Goal: Use online tool/utility: Utilize a website feature to perform a specific function

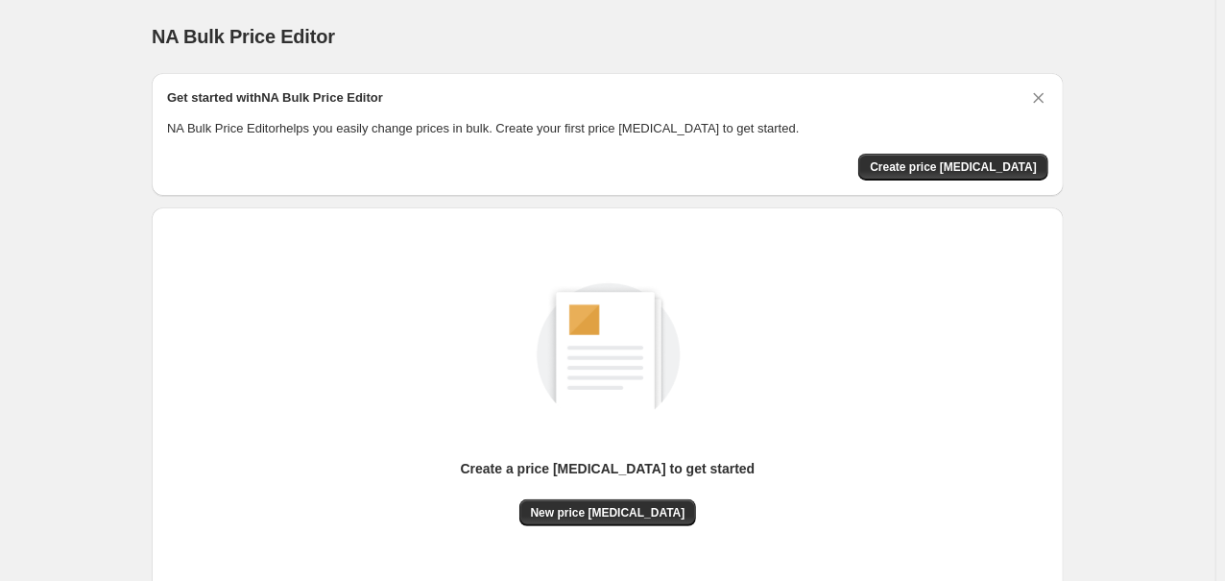
click at [513, 515] on div "Create a price [MEDICAL_DATA] to get started New price [MEDICAL_DATA]" at bounding box center [608, 492] width 295 height 67
click at [609, 517] on span "New price [MEDICAL_DATA]" at bounding box center [608, 512] width 155 height 15
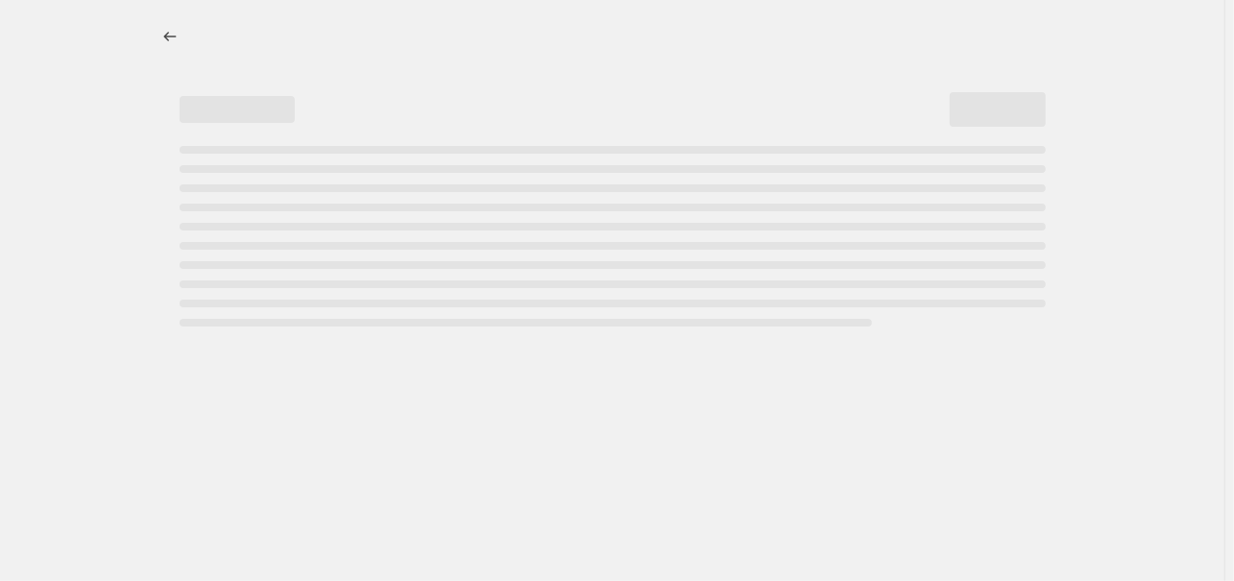
select select "percentage"
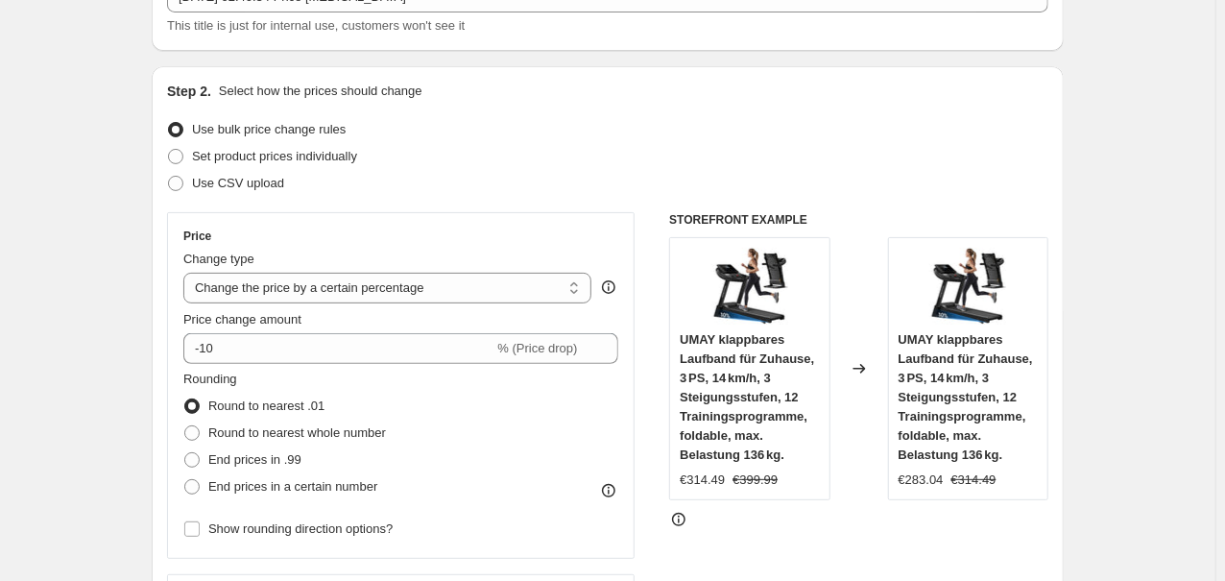
scroll to position [205, 0]
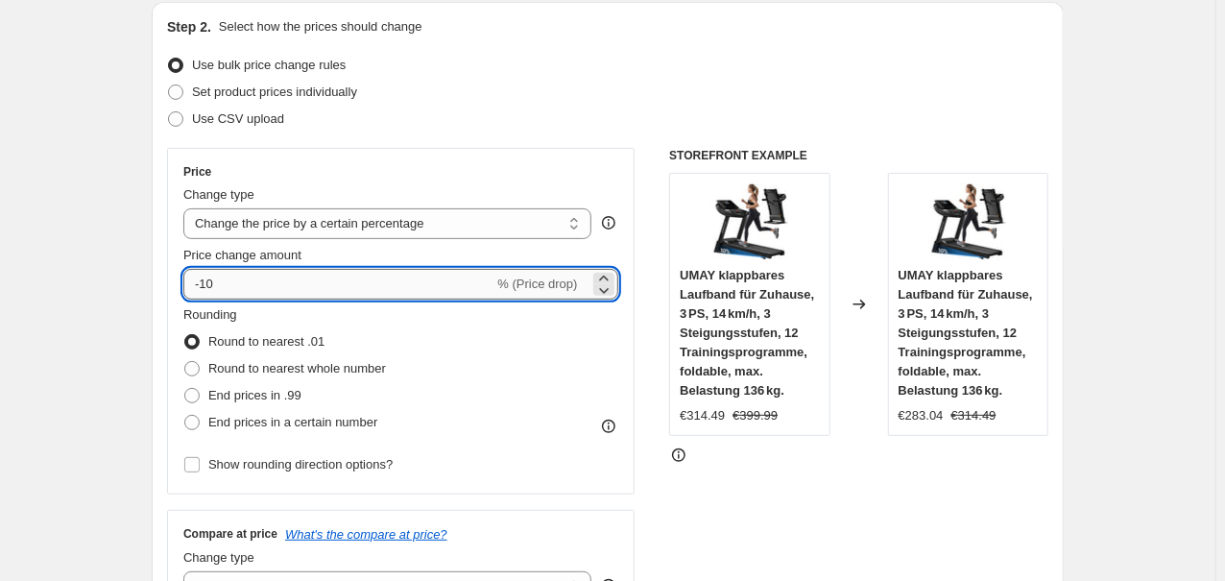
click at [254, 292] on input "-10" at bounding box center [338, 284] width 310 height 31
type input "-1"
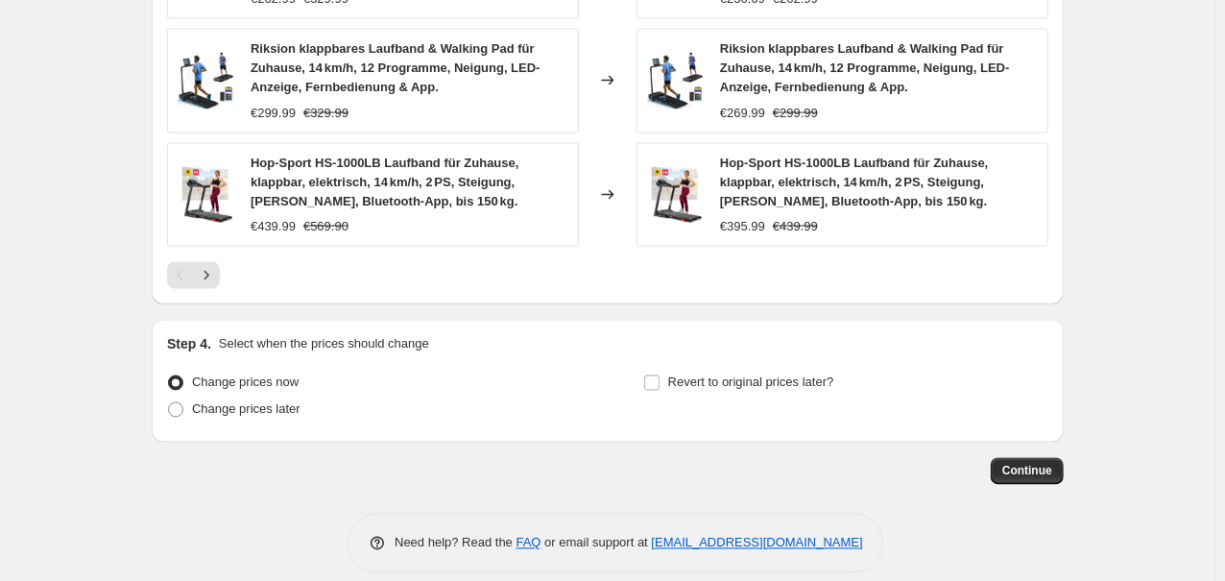
scroll to position [1507, 0]
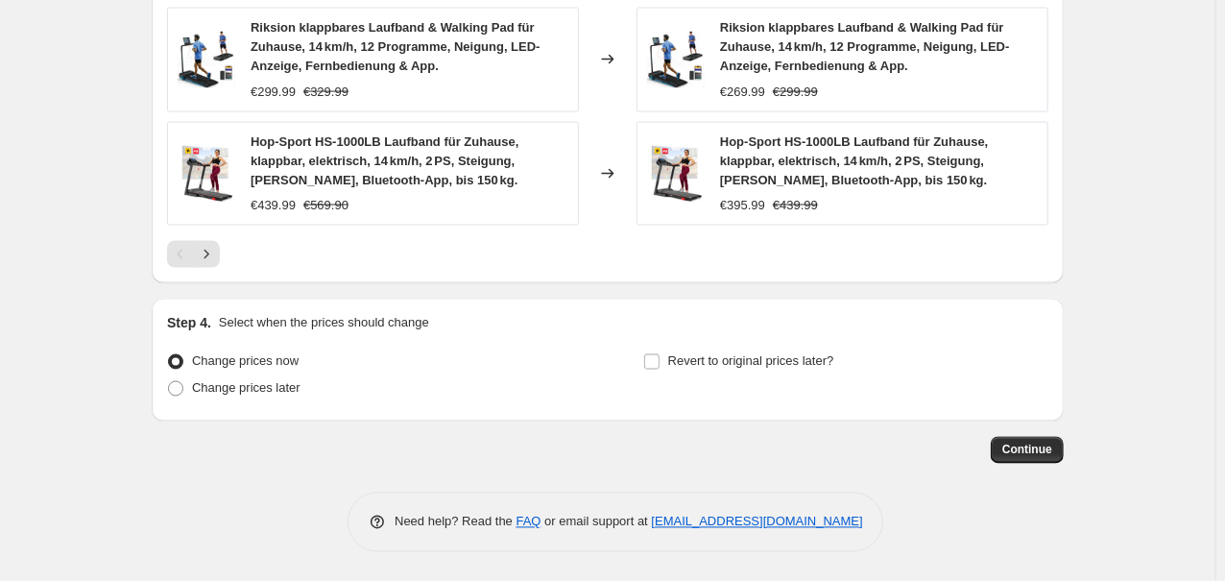
type input "-35"
click at [1046, 448] on span "Continue" at bounding box center [1027, 450] width 50 height 15
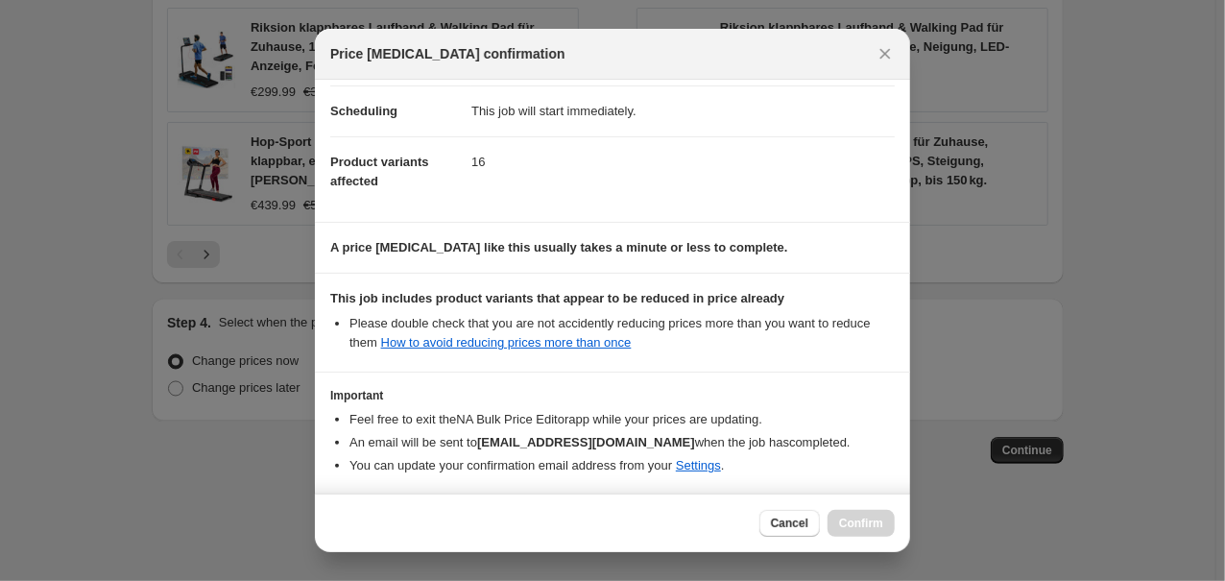
scroll to position [230, 0]
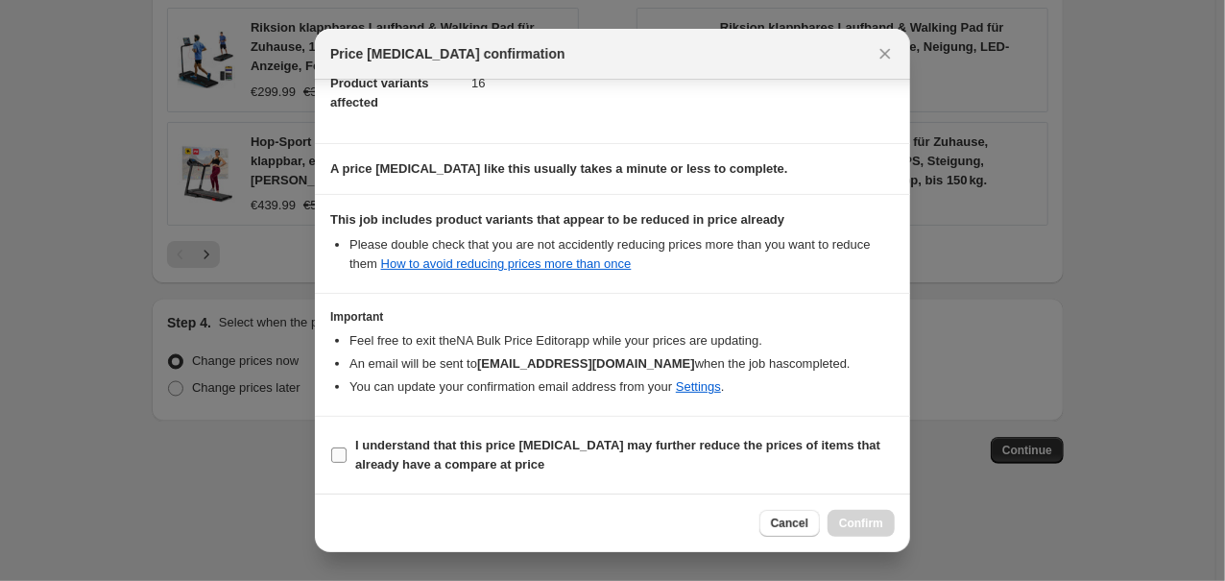
click at [514, 442] on b "I understand that this price change job may further reduce the prices of items …" at bounding box center [617, 455] width 525 height 34
click at [347, 447] on input "I understand that this price change job may further reduce the prices of items …" at bounding box center [338, 454] width 15 height 15
checkbox input "true"
click at [842, 521] on span "Confirm" at bounding box center [861, 523] width 44 height 15
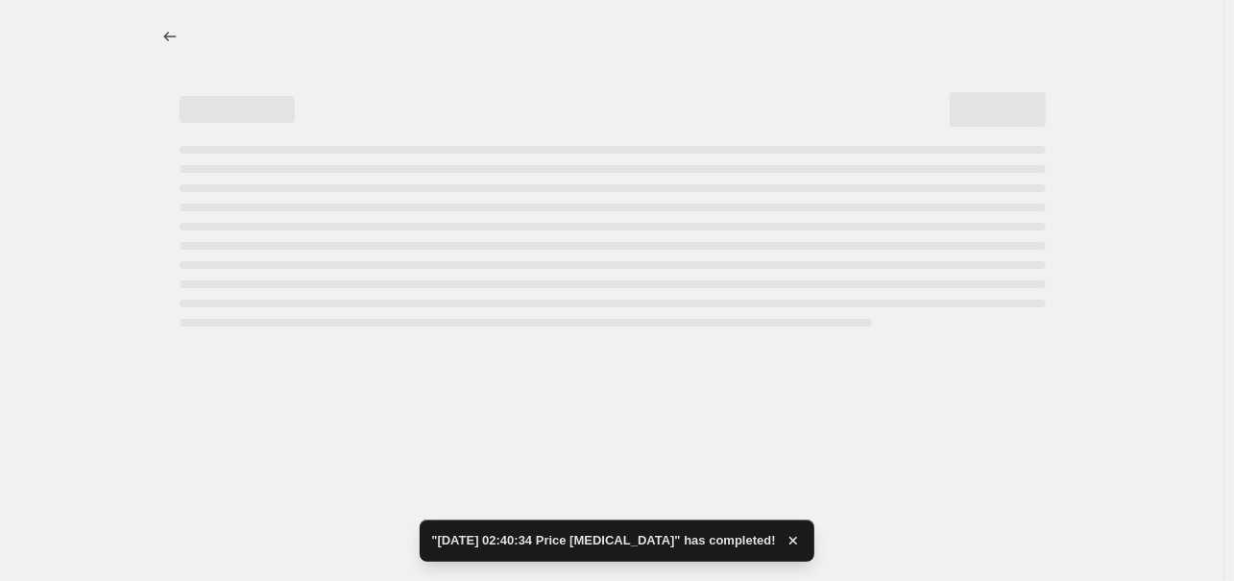
select select "percentage"
